Goal: Book appointment/travel/reservation

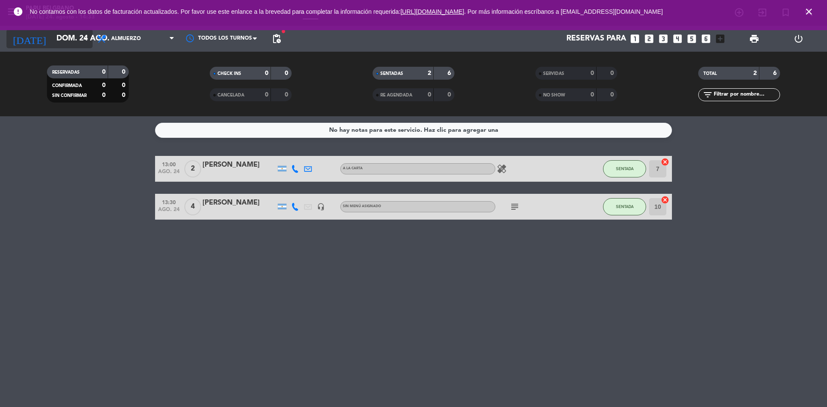
click at [62, 39] on input "dom. 24 ago." at bounding box center [102, 38] width 100 height 17
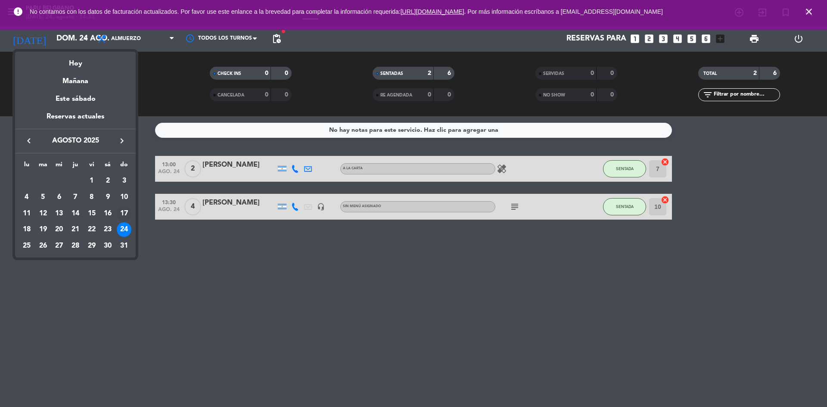
click at [121, 221] on td "17" at bounding box center [124, 213] width 16 height 16
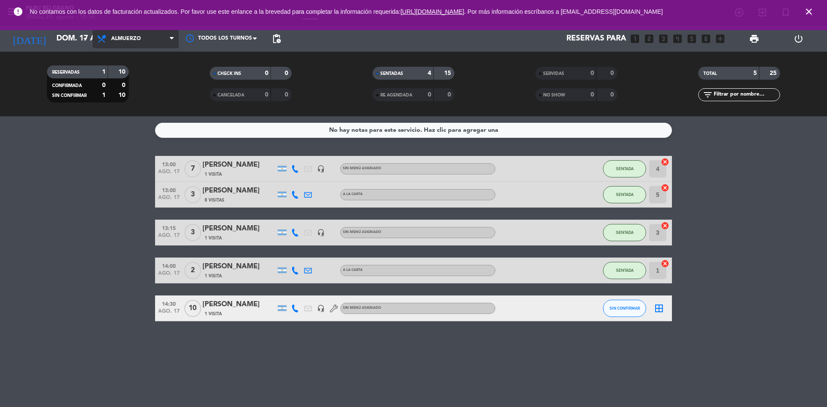
click at [118, 44] on span "Almuerzo" at bounding box center [136, 38] width 86 height 19
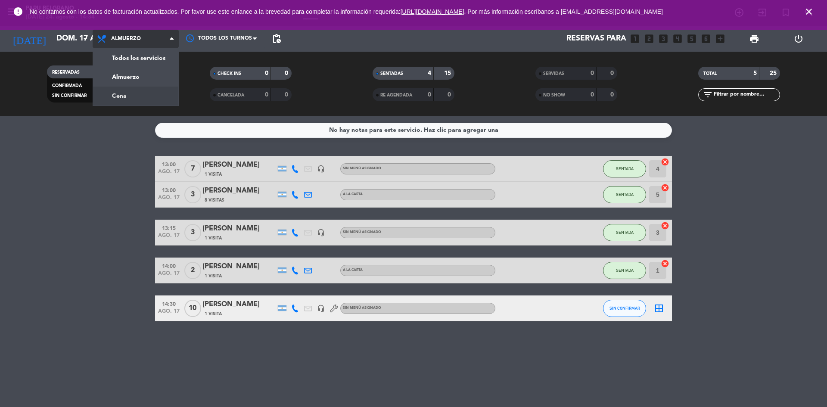
click at [140, 102] on div "menu [PERSON_NAME][DATE] 24. agosto - 14:34 Mis reservas Mapa de mesas Disponib…" at bounding box center [413, 58] width 827 height 116
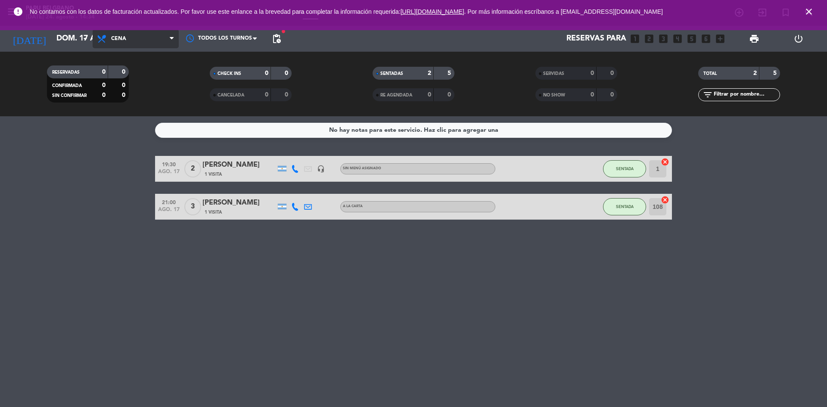
click at [124, 42] on span "Cena" at bounding box center [136, 38] width 86 height 19
click at [151, 99] on div "menu [PERSON_NAME][DATE] 24. agosto - 14:34 Mis reservas Mapa de mesas Disponib…" at bounding box center [413, 58] width 827 height 116
click at [130, 42] on span "Cena" at bounding box center [136, 38] width 86 height 19
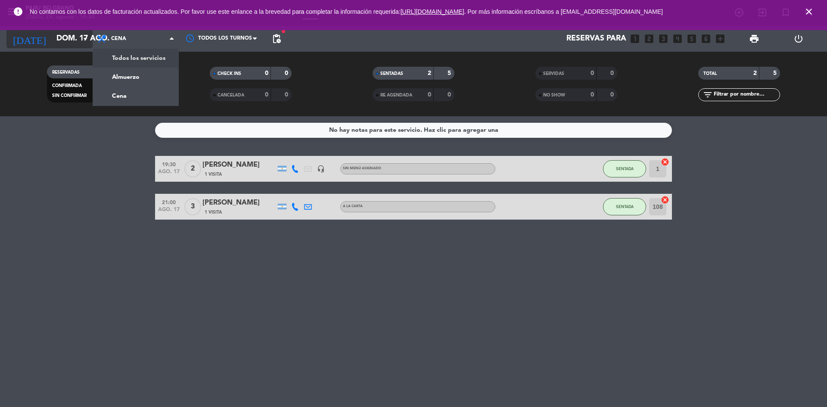
click at [72, 33] on input "dom. 17 ago." at bounding box center [102, 38] width 100 height 17
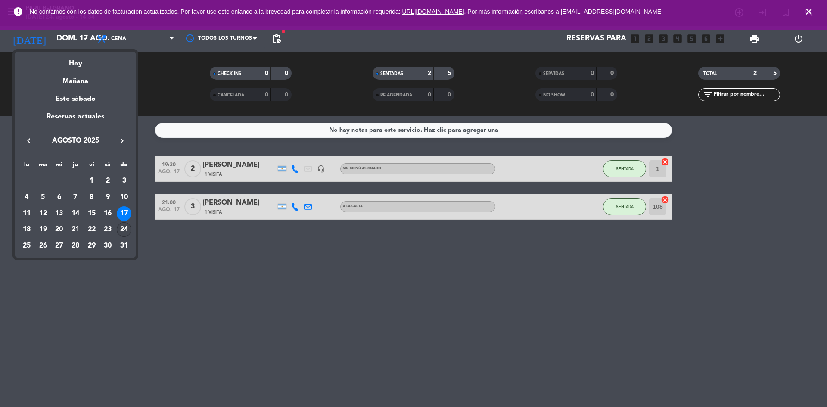
click at [121, 232] on div "24" at bounding box center [124, 229] width 15 height 15
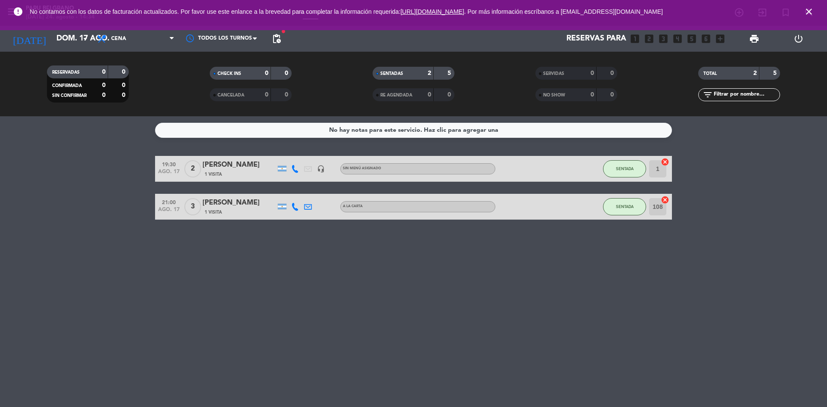
type input "dom. 24 ago."
